Goal: Information Seeking & Learning: Learn about a topic

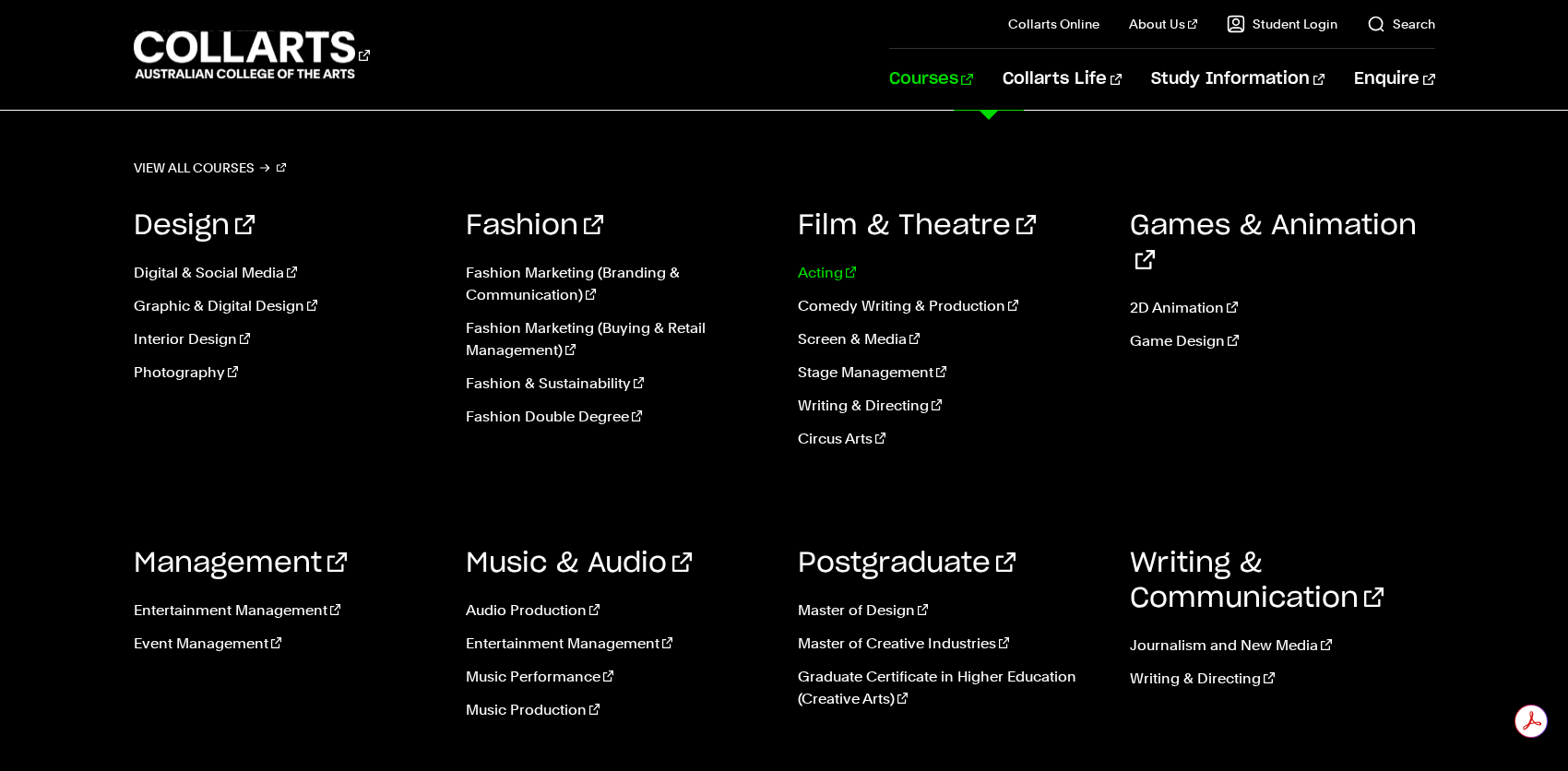
click at [825, 274] on link "Acting" at bounding box center [950, 274] width 304 height 22
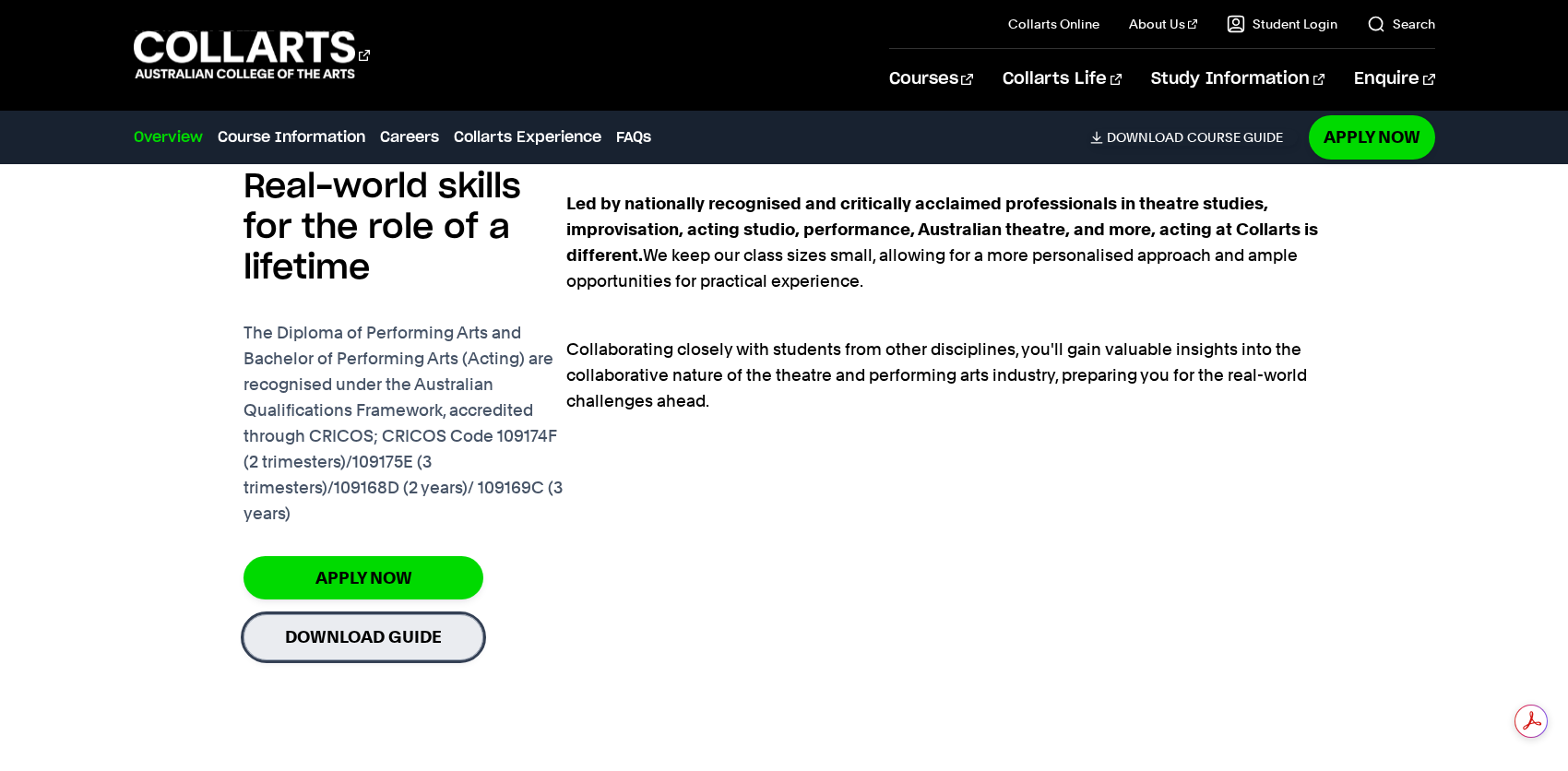
click at [392, 642] on link "Download Guide" at bounding box center [363, 637] width 240 height 45
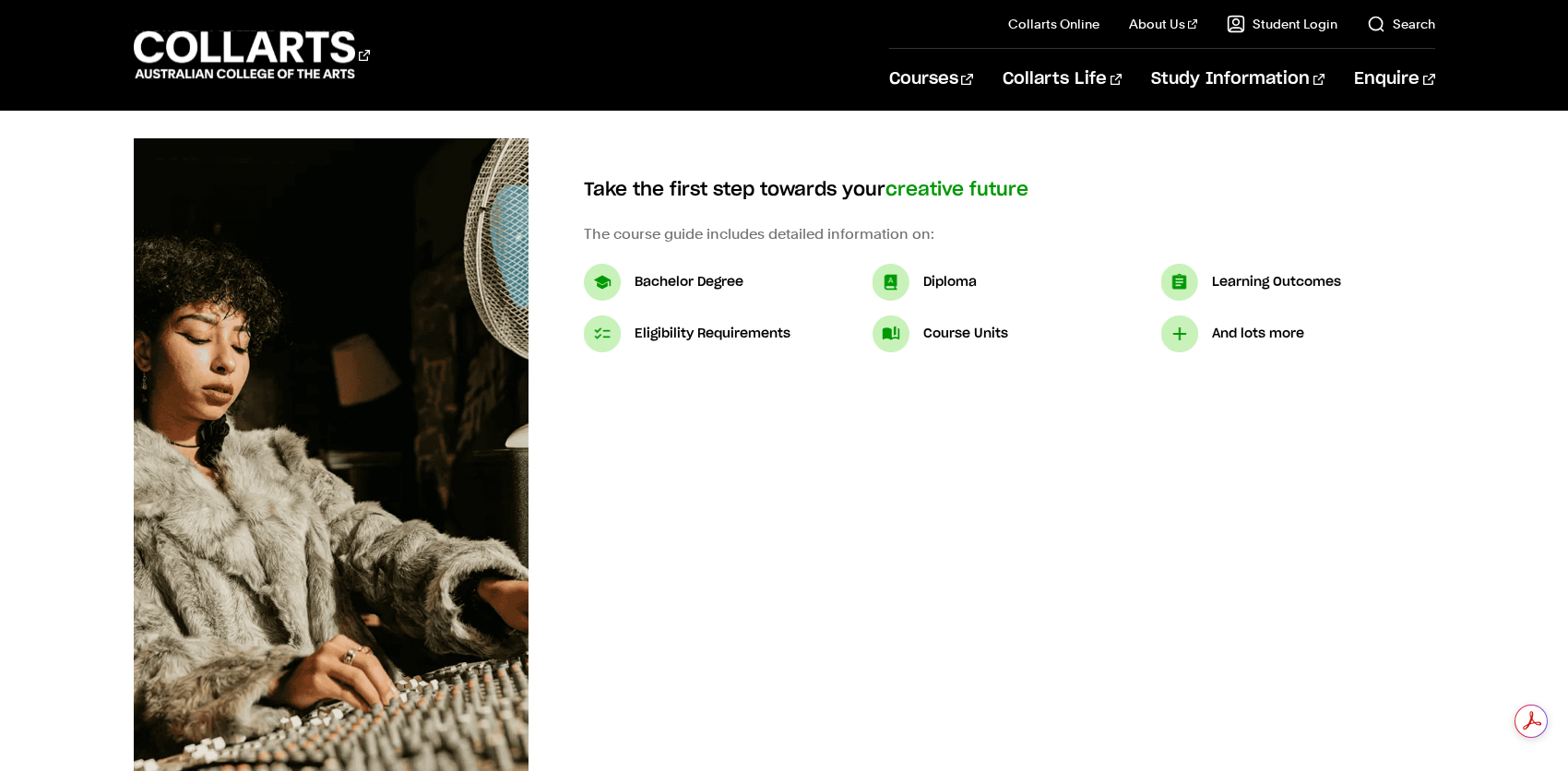
scroll to position [92, 0]
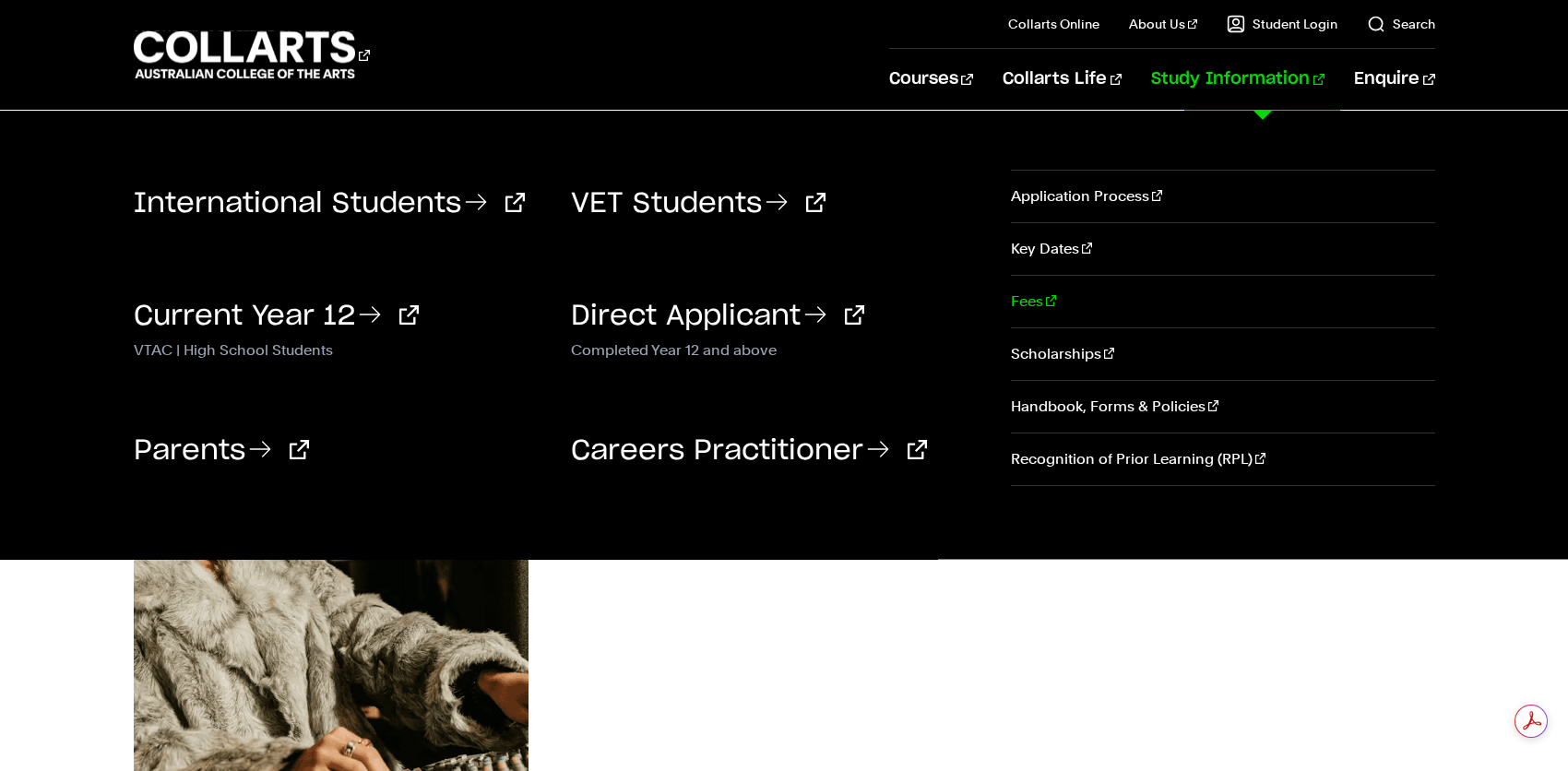
click at [1034, 304] on link "Fees" at bounding box center [1222, 301] width 424 height 52
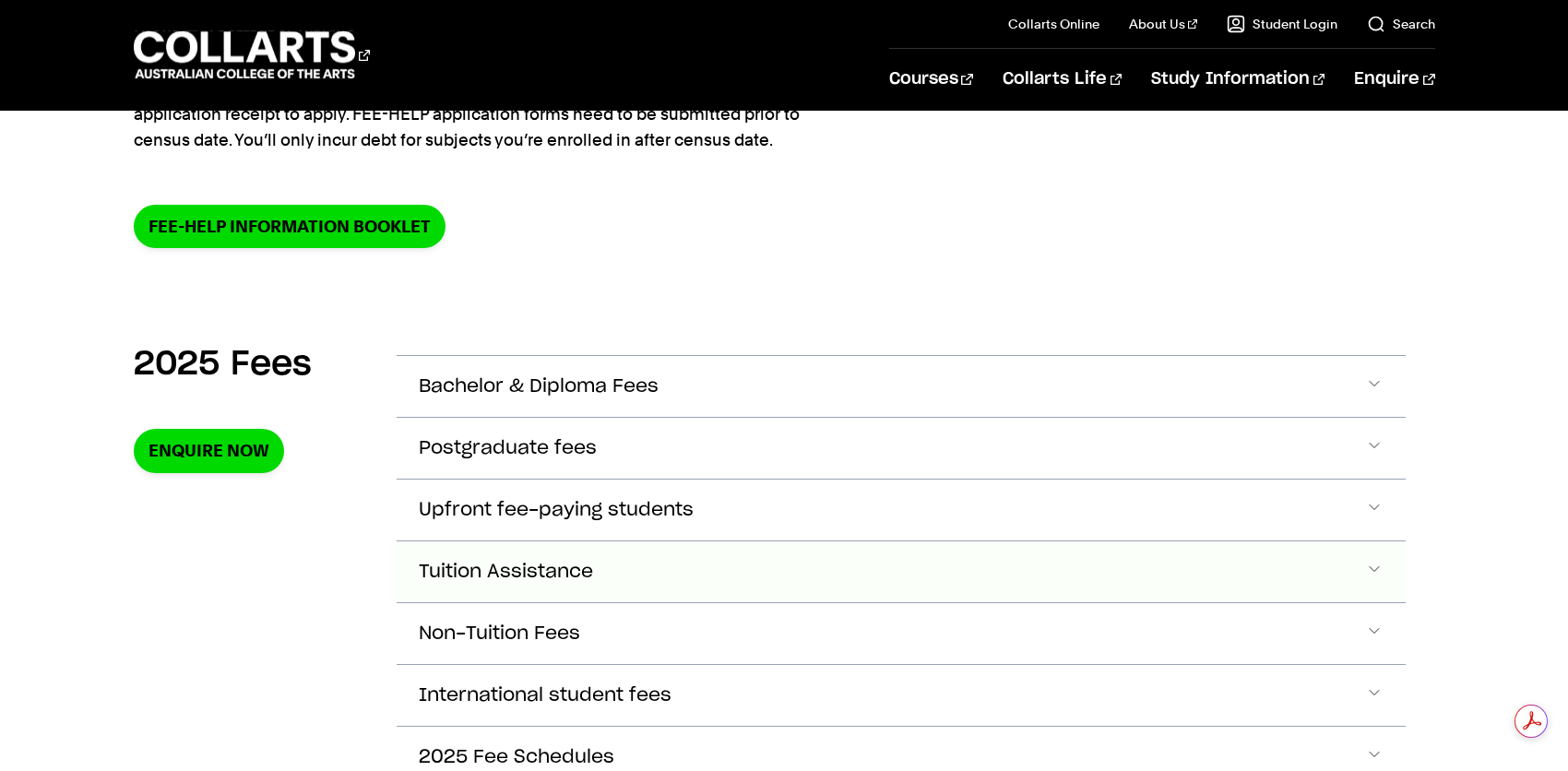
scroll to position [645, 0]
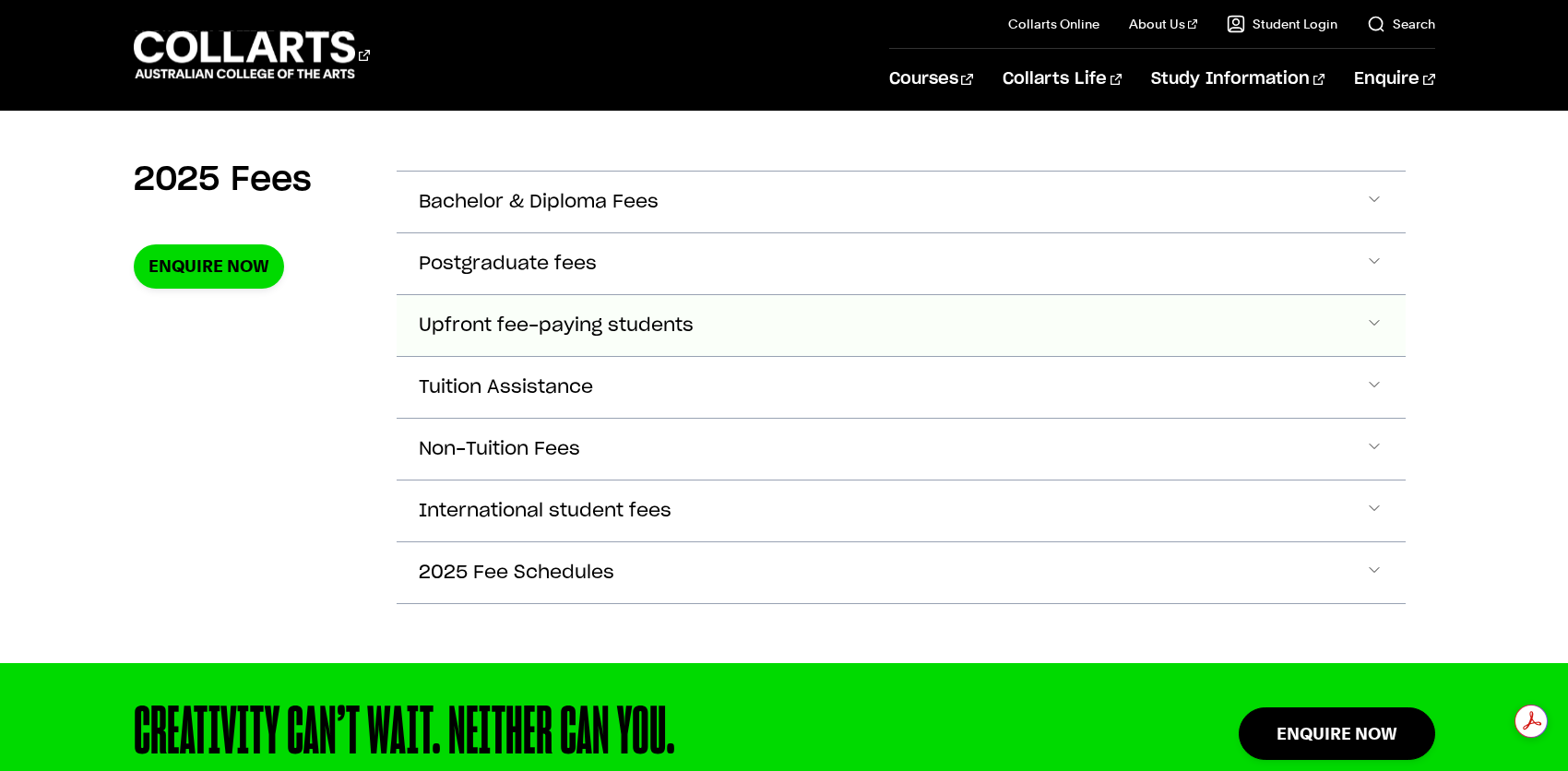
click at [1375, 324] on span "Accordion Section" at bounding box center [1375, 326] width 19 height 24
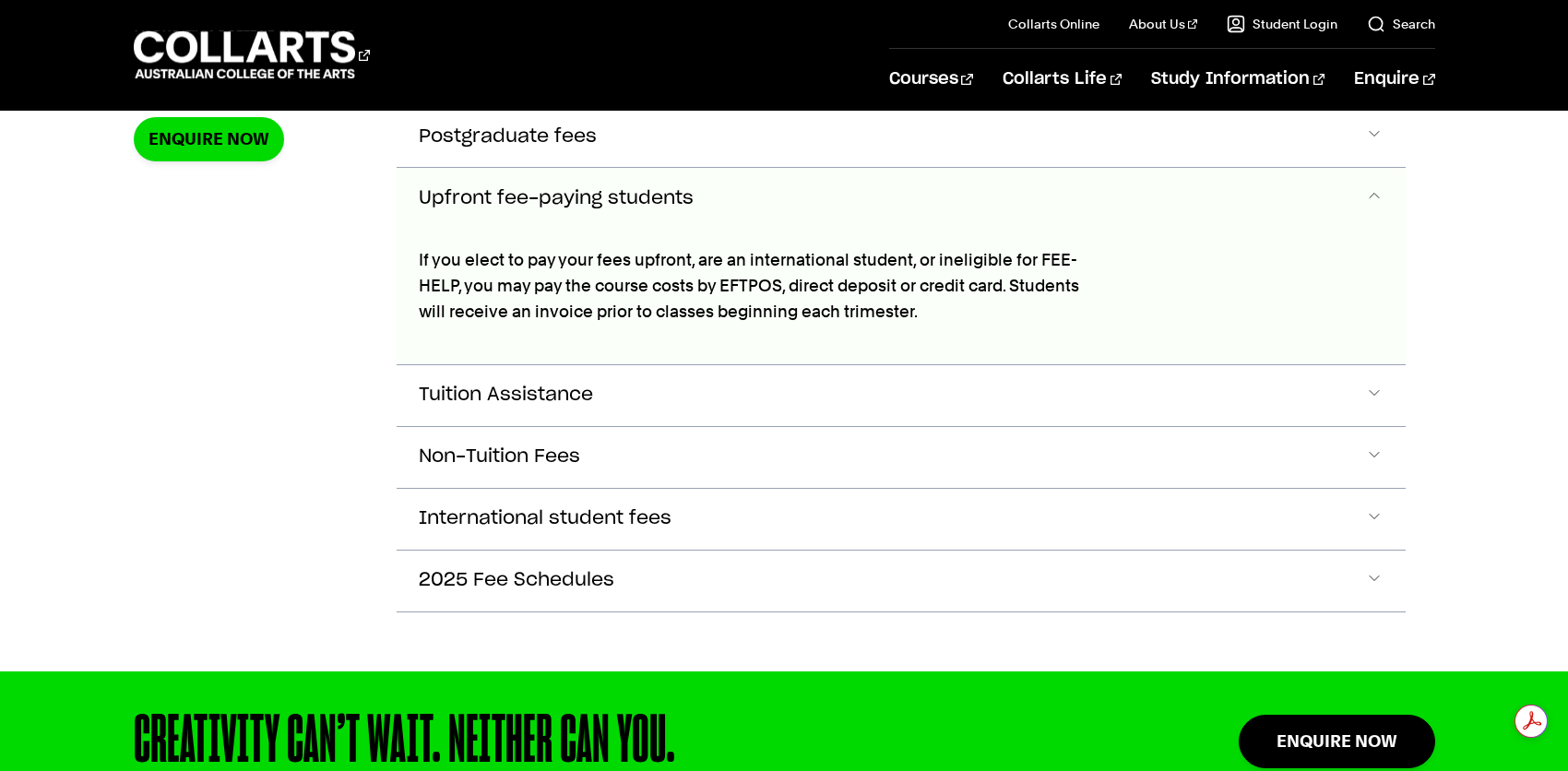
scroll to position [0, 0]
click at [1375, 188] on span "Accordion Section" at bounding box center [1375, 199] width 19 height 24
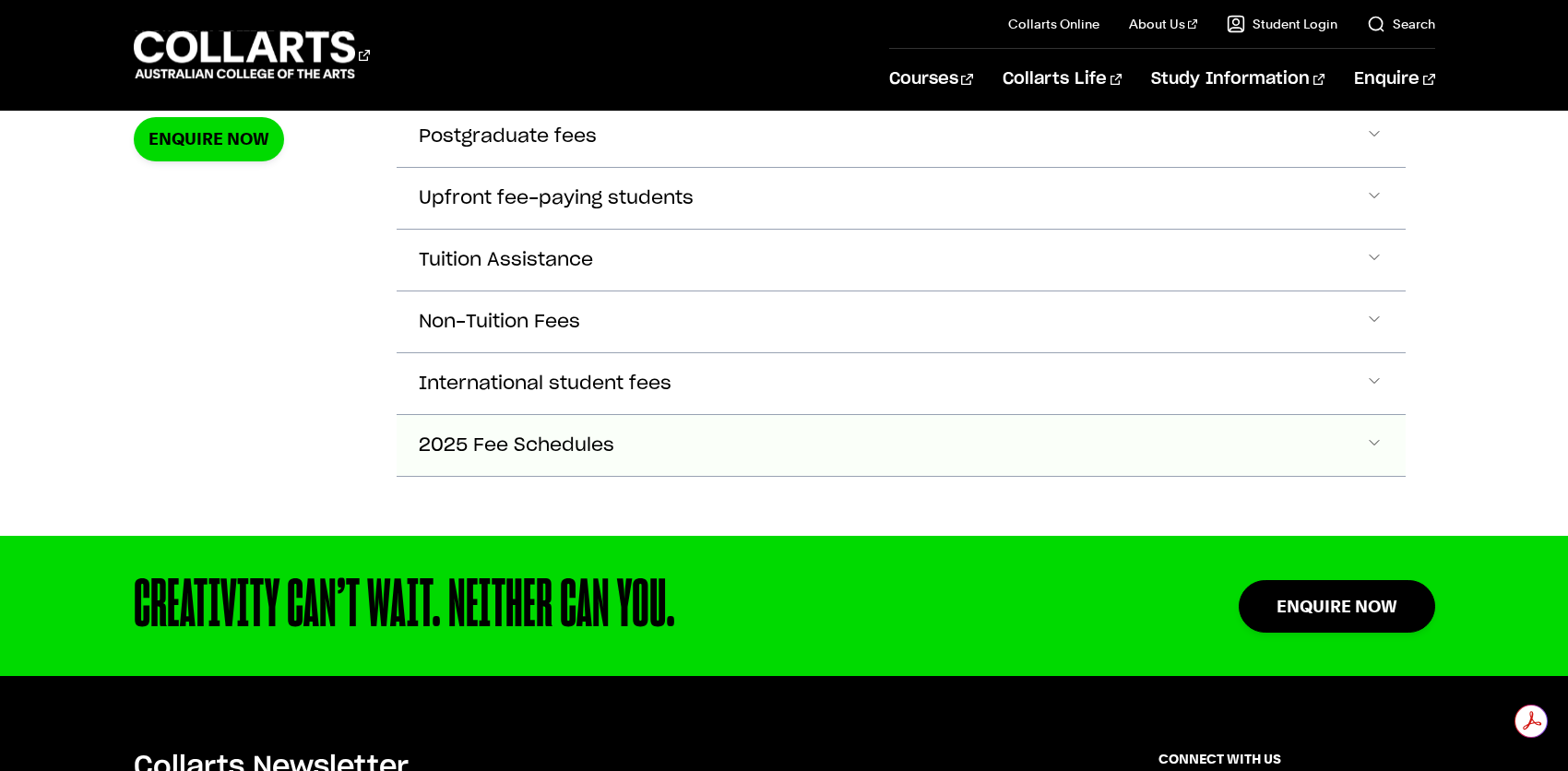
click at [1375, 435] on span "Accordion Section" at bounding box center [1375, 446] width 19 height 24
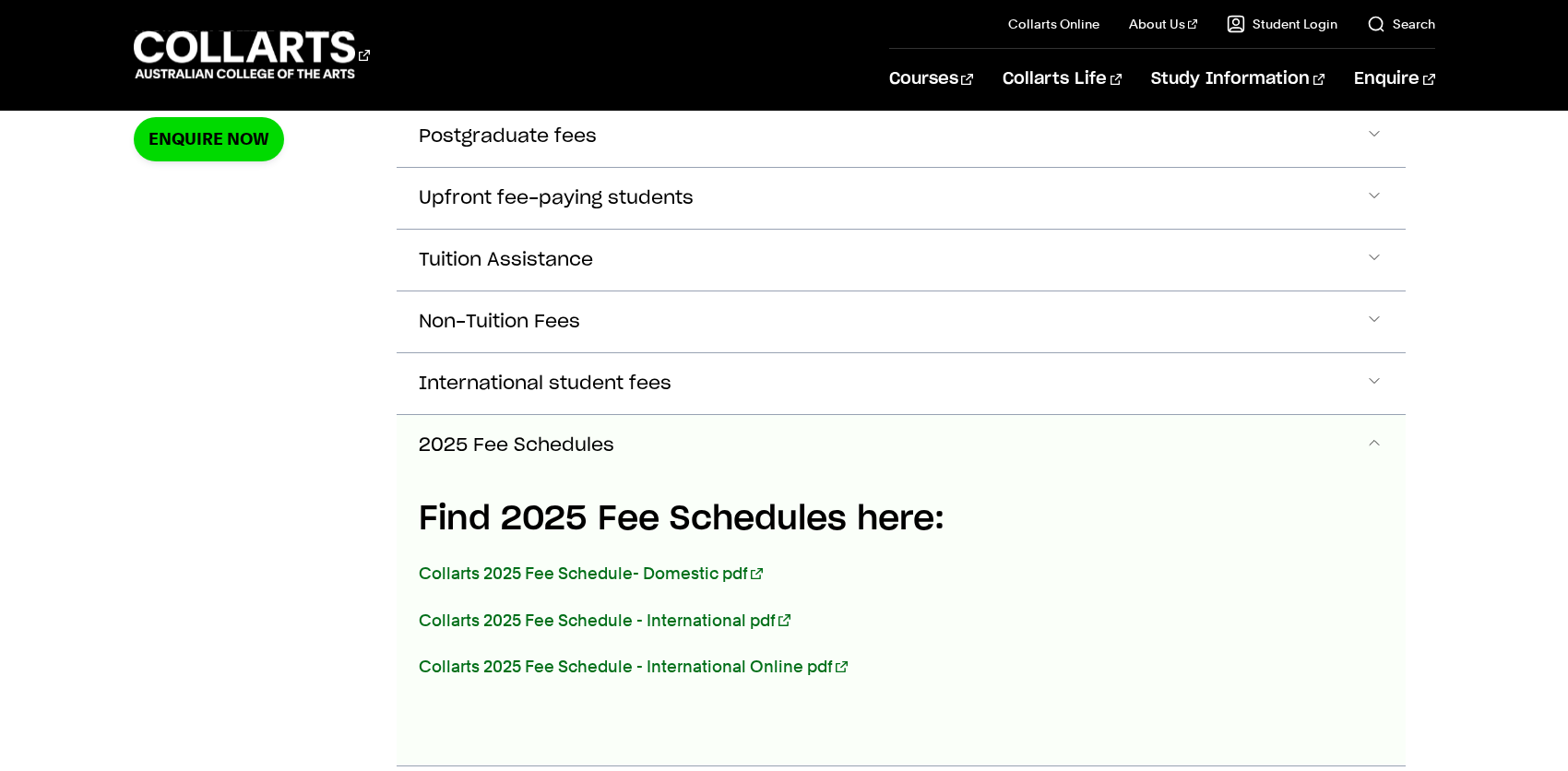
scroll to position [1016, 0]
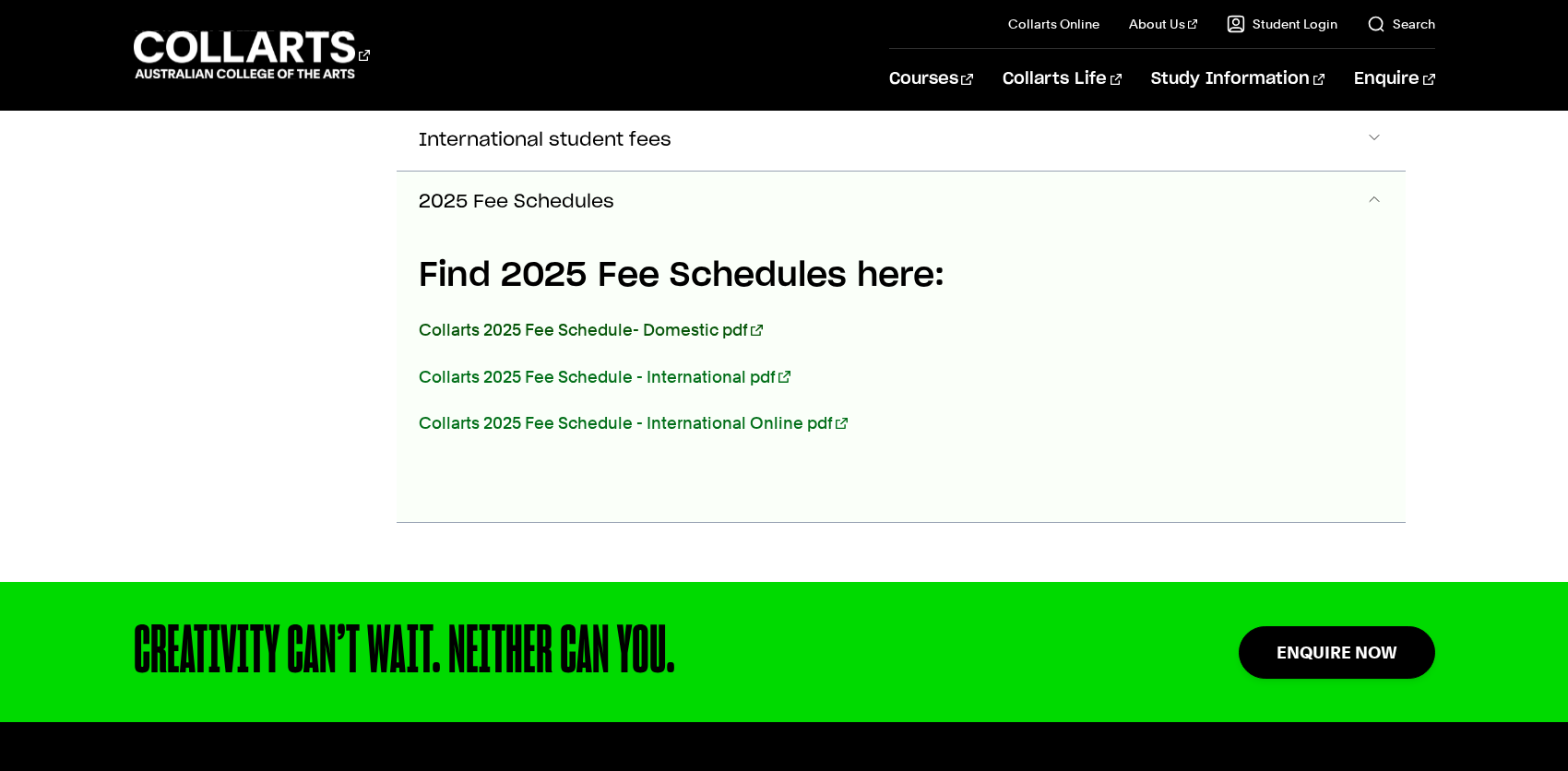
click at [547, 327] on link "Collarts 2025 Fee Schedule- Domestic pdf" at bounding box center [590, 330] width 344 height 20
